Goal: Information Seeking & Learning: Learn about a topic

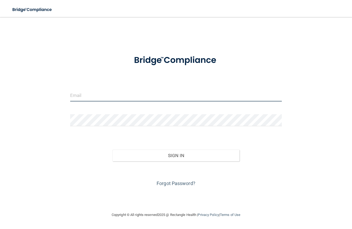
type input "[EMAIL_ADDRESS][DOMAIN_NAME]"
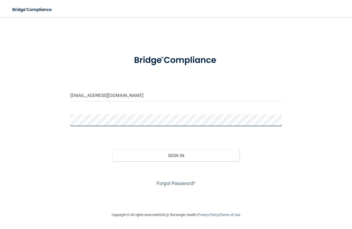
click at [176, 155] on button "Sign In" at bounding box center [175, 155] width 127 height 12
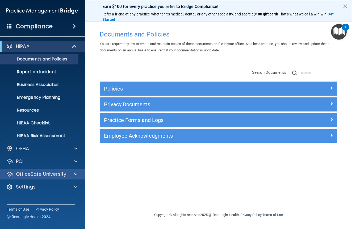
click at [57, 174] on p "OfficeSafe University" at bounding box center [41, 174] width 50 height 6
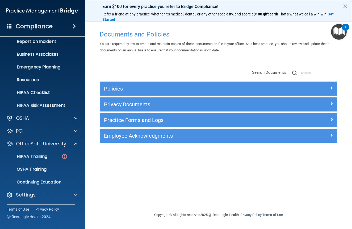
scroll to position [30, 0]
click at [63, 158] on img at bounding box center [64, 156] width 7 height 7
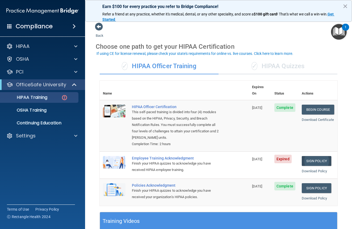
click at [328, 156] on link "Sign Policy" at bounding box center [317, 161] width 30 height 10
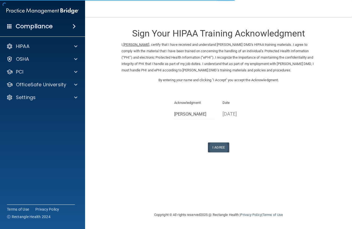
click at [216, 142] on button "I Agree" at bounding box center [218, 147] width 21 height 10
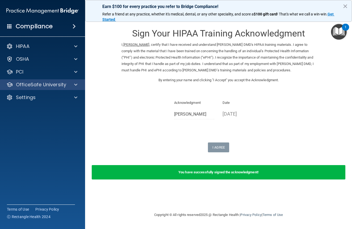
drag, startPoint x: 66, startPoint y: 82, endPoint x: 69, endPoint y: 82, distance: 2.9
click at [69, 82] on div "OfficeSafe University" at bounding box center [41, 84] width 79 height 6
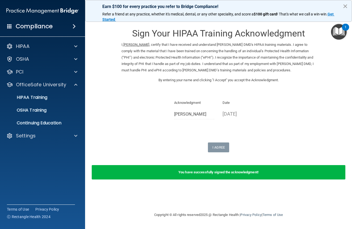
click at [344, 9] on button "×" at bounding box center [345, 6] width 5 height 9
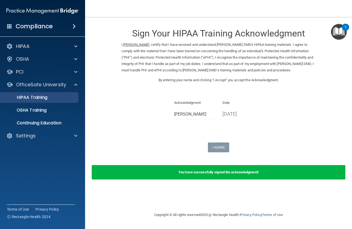
click at [45, 99] on p "HIPAA Training" at bounding box center [25, 97] width 44 height 5
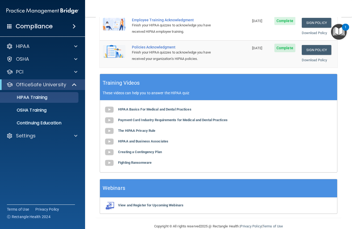
scroll to position [138, 0]
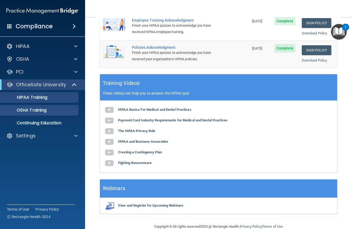
click at [43, 110] on p "OSHA Training" at bounding box center [24, 109] width 43 height 5
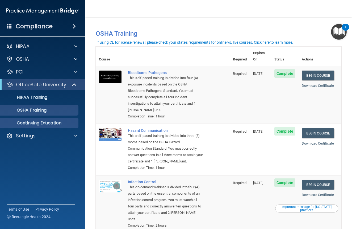
click at [43, 123] on p "Continuing Education" at bounding box center [39, 122] width 73 height 5
